Goal: Navigation & Orientation: Find specific page/section

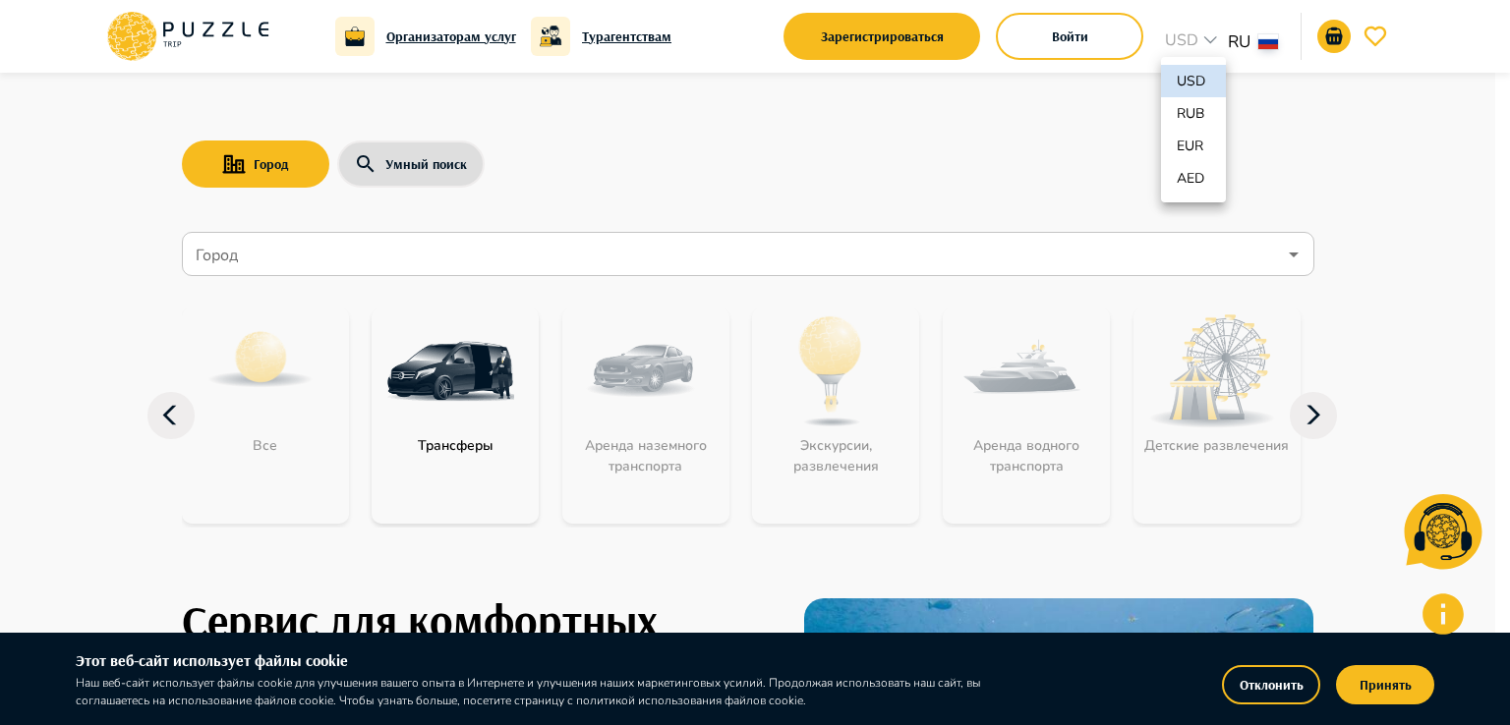
click at [1288, 162] on div at bounding box center [755, 362] width 1510 height 725
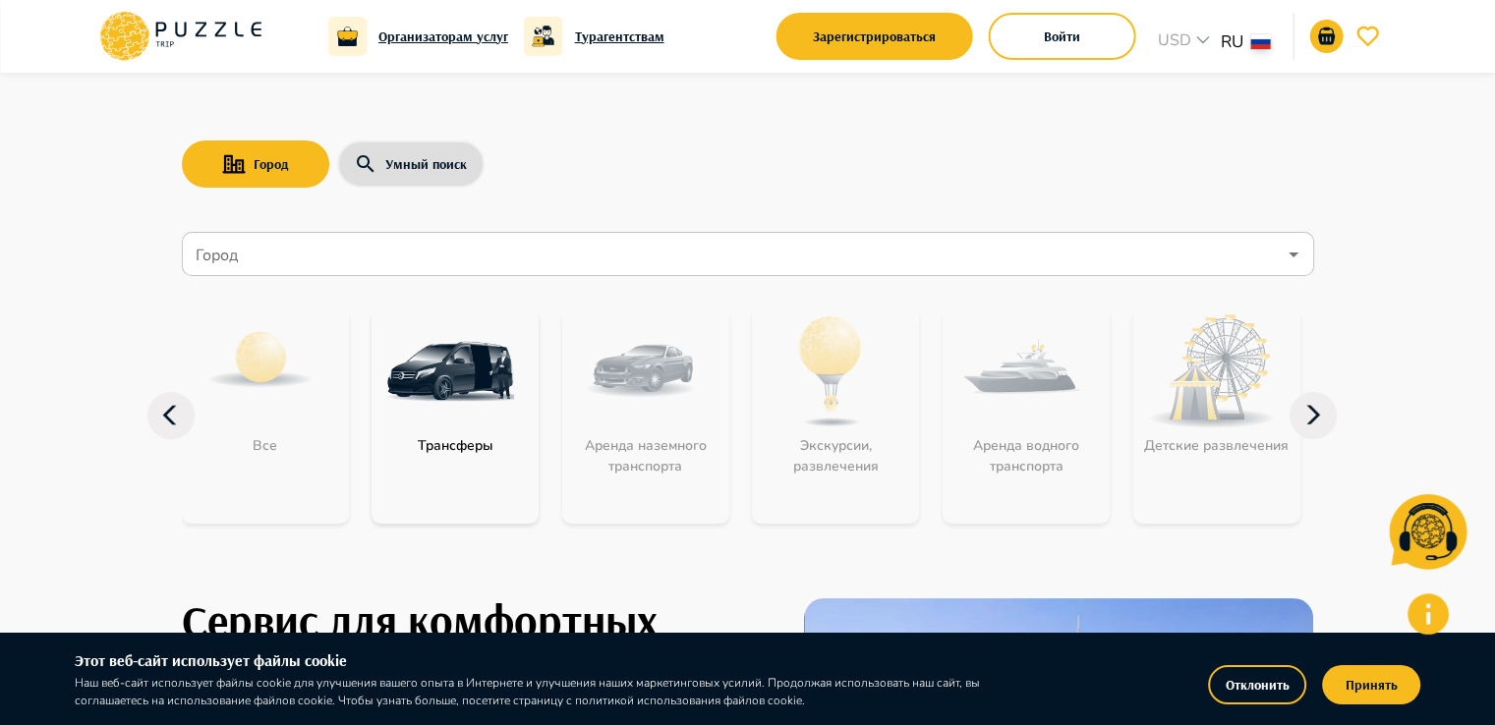
click at [692, 205] on div "Город Умный поиск Город Город Все Трансферы Аренда наземного транспорта Экскурс…" at bounding box center [748, 314] width 1180 height 483
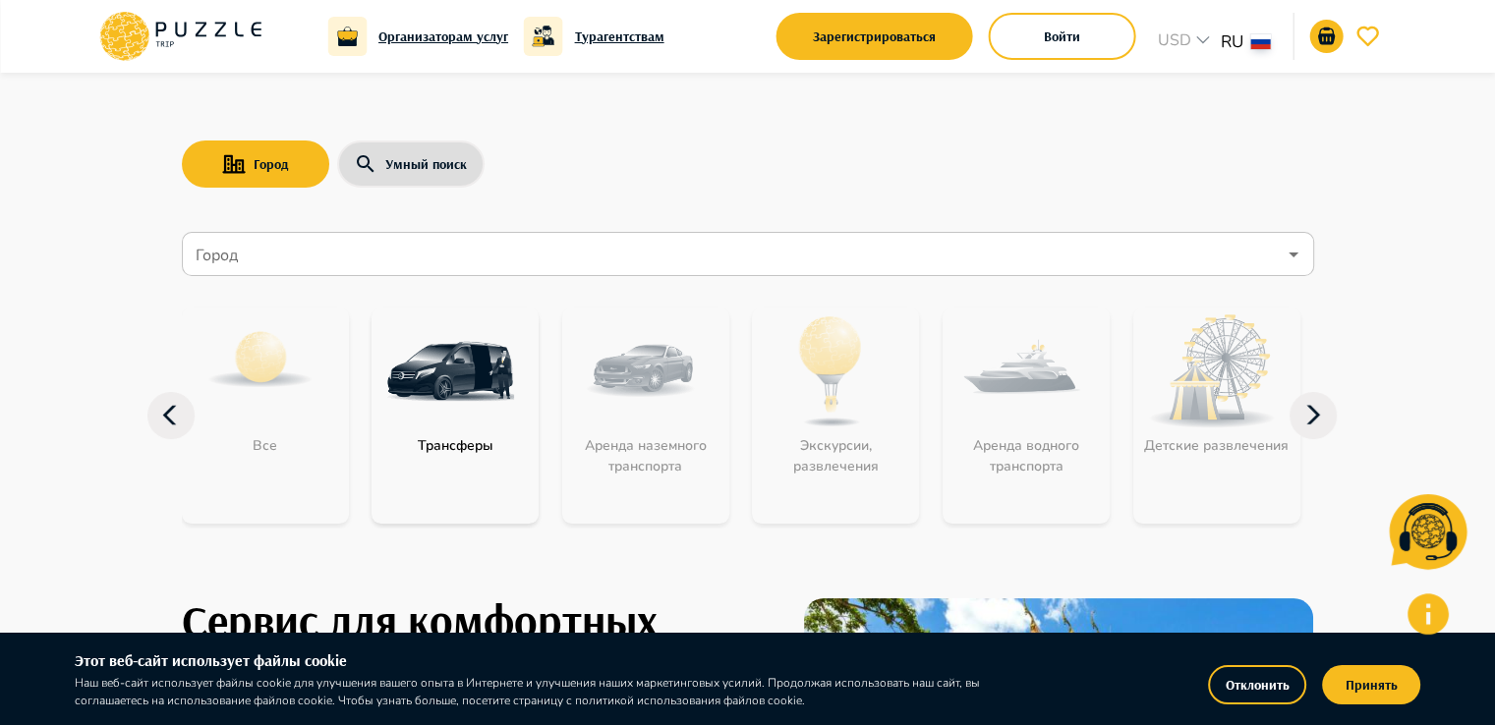
click at [629, 185] on div "Город Умный поиск" at bounding box center [748, 164] width 1132 height 57
